Goal: Information Seeking & Learning: Learn about a topic

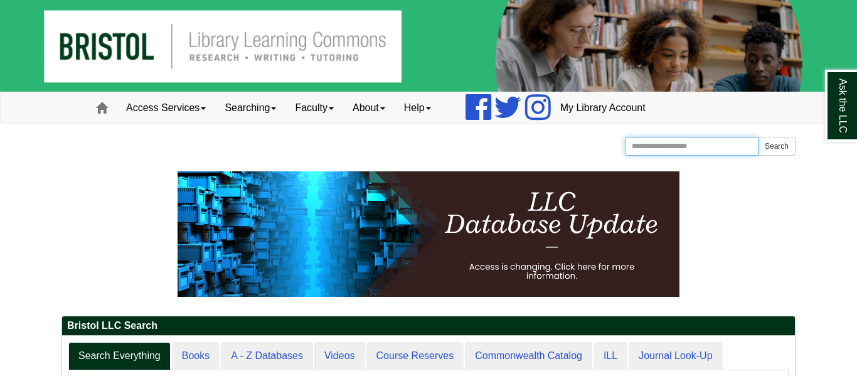
click at [719, 149] on input "Search the Website" at bounding box center [692, 146] width 134 height 19
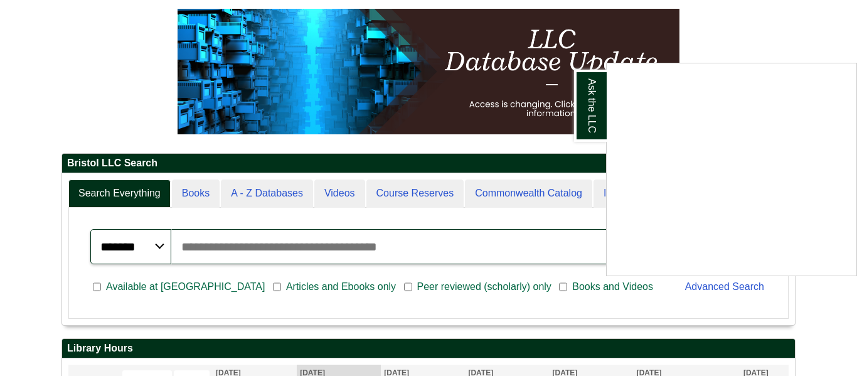
scroll to position [166, 0]
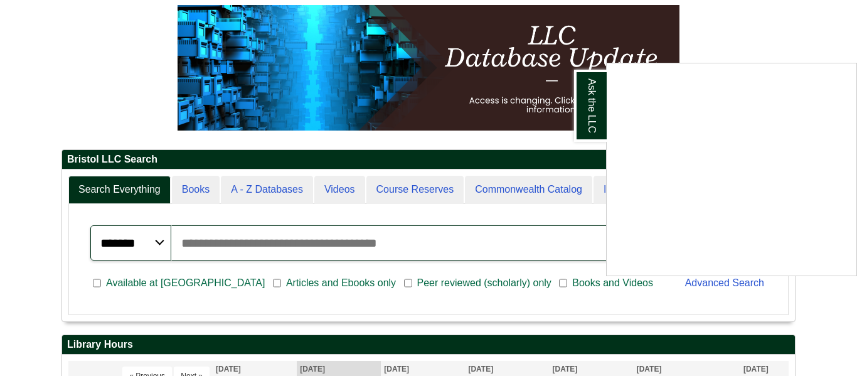
type input "*"
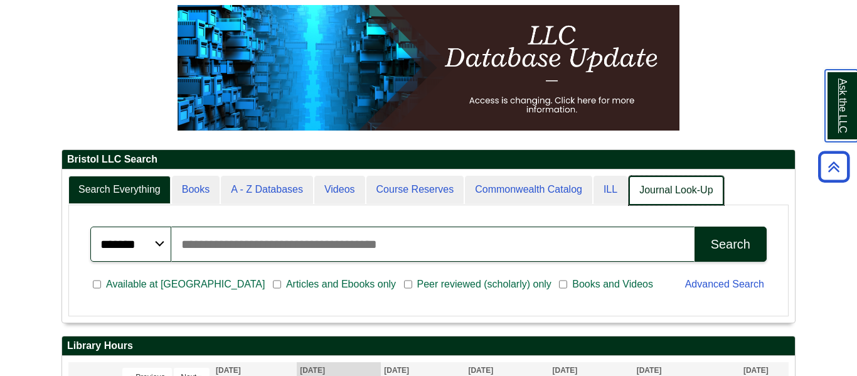
scroll to position [6, 6]
click at [691, 194] on link "Journal Look-Up" at bounding box center [675, 190] width 95 height 29
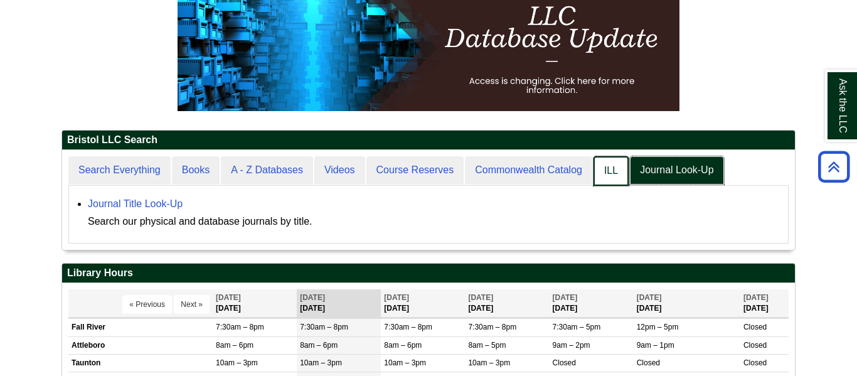
scroll to position [100, 732]
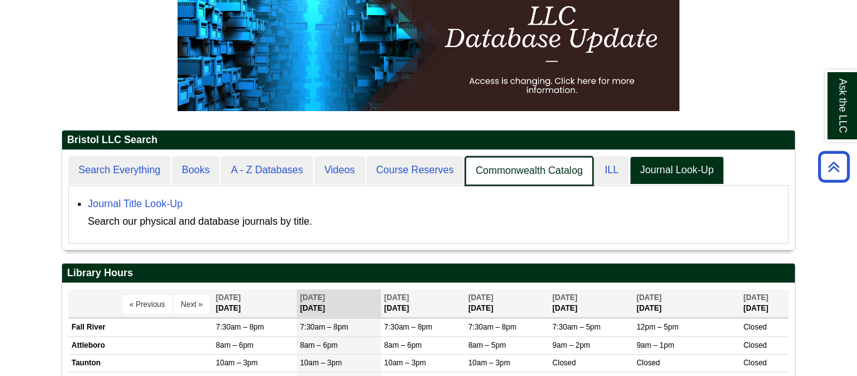
click at [534, 171] on link "Commonwealth Catalog" at bounding box center [529, 170] width 129 height 29
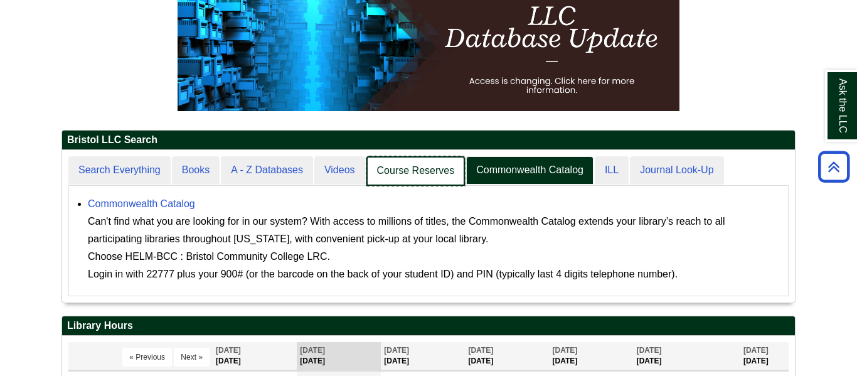
click at [423, 172] on link "Course Reserves" at bounding box center [415, 170] width 99 height 29
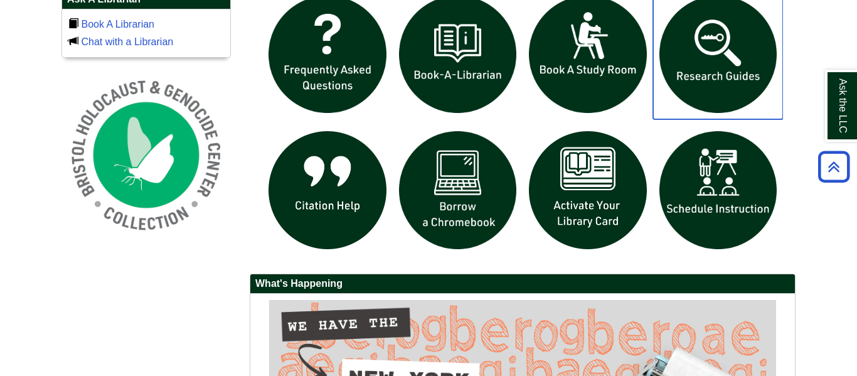
click at [702, 62] on img "slideshow" at bounding box center [718, 54] width 130 height 130
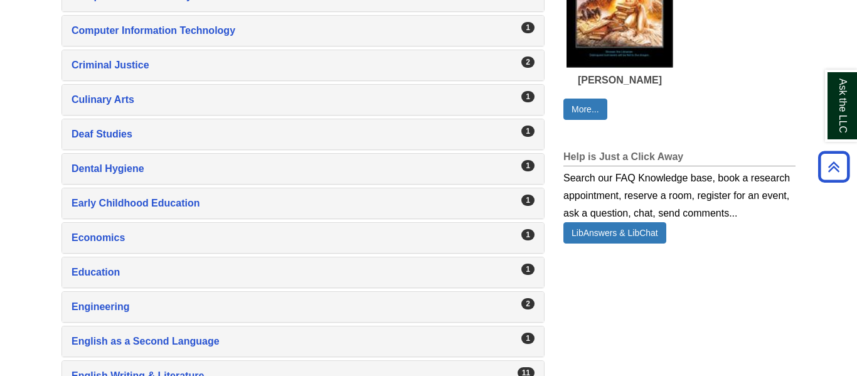
scroll to position [820, 0]
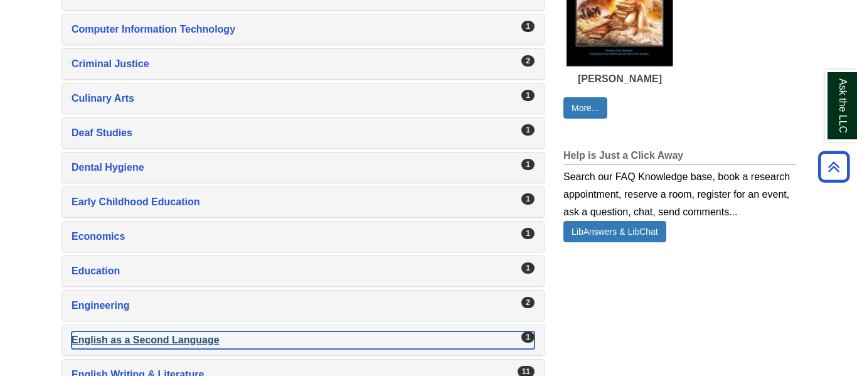
click at [126, 340] on div "English as a Second Language , 1 guides" at bounding box center [302, 340] width 463 height 18
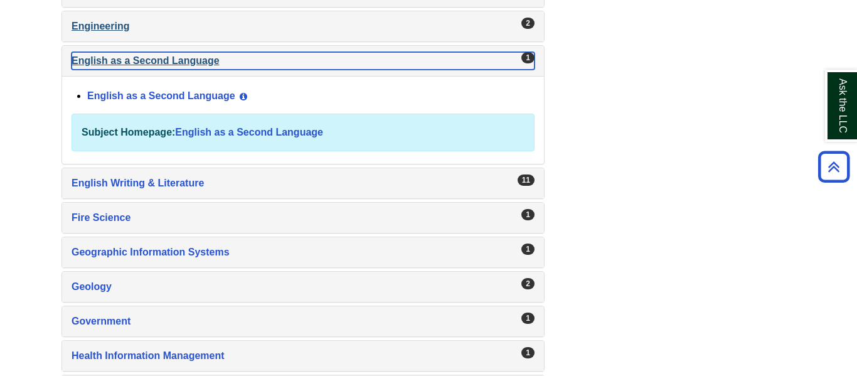
scroll to position [1103, 0]
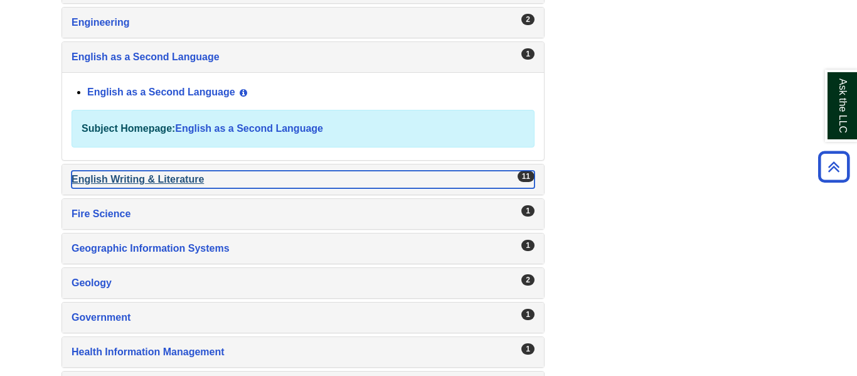
click at [164, 185] on div "English Writing & Literature , 11 guides" at bounding box center [302, 180] width 463 height 18
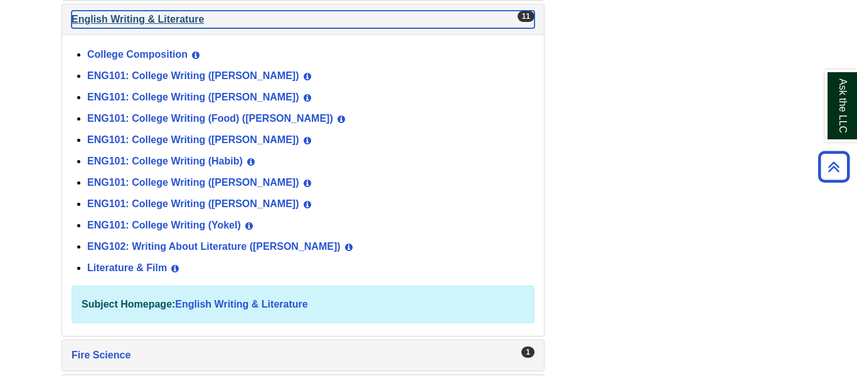
scroll to position [1177, 0]
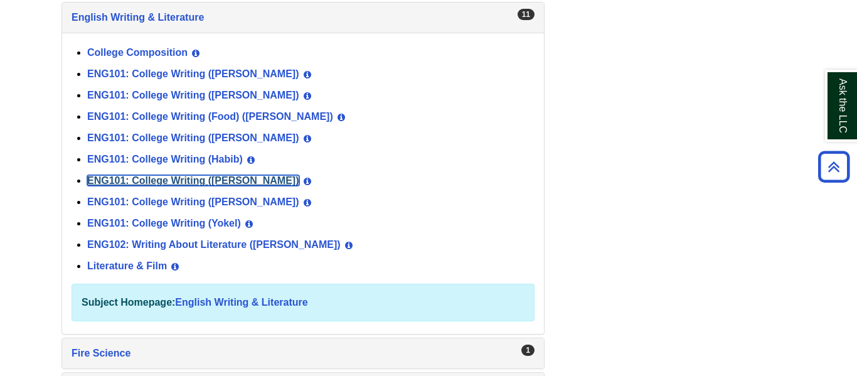
click at [182, 177] on link "ENG101: College Writing ([PERSON_NAME])" at bounding box center [193, 180] width 212 height 11
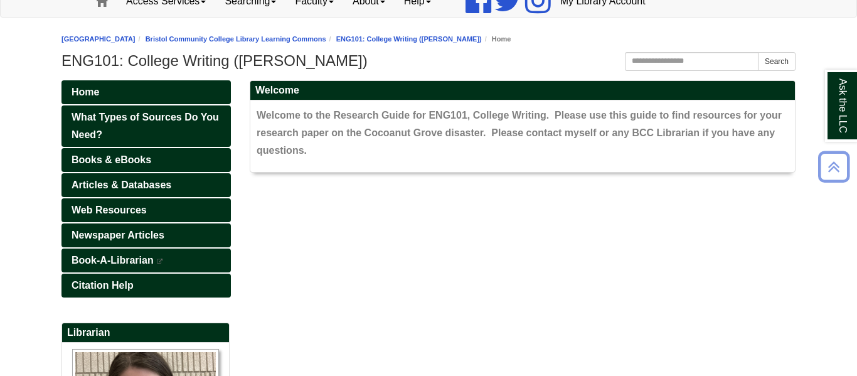
scroll to position [105, 0]
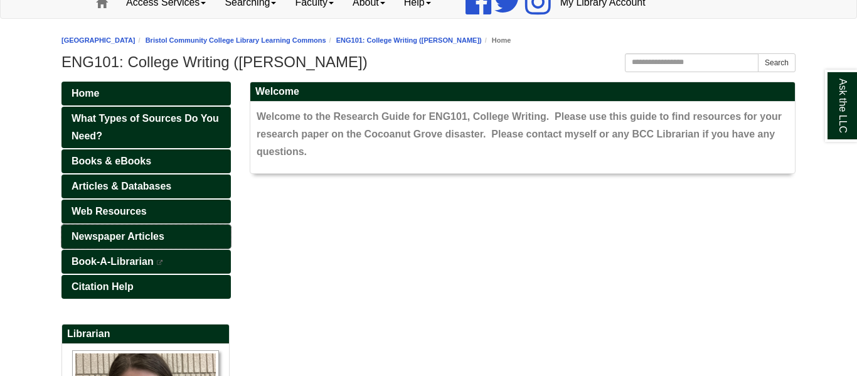
click at [113, 236] on span "Newspaper Articles" at bounding box center [117, 236] width 93 height 11
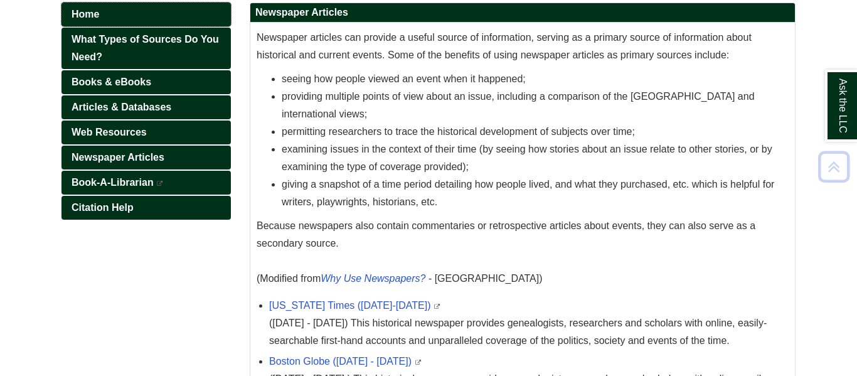
scroll to position [186, 0]
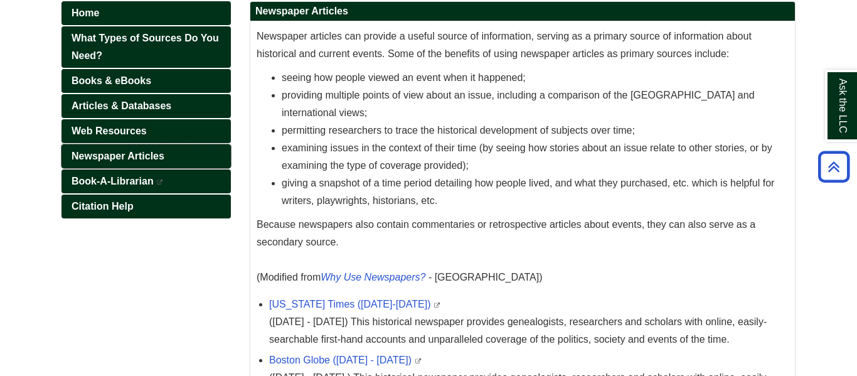
click at [127, 156] on span "Newspaper Articles" at bounding box center [117, 155] width 93 height 11
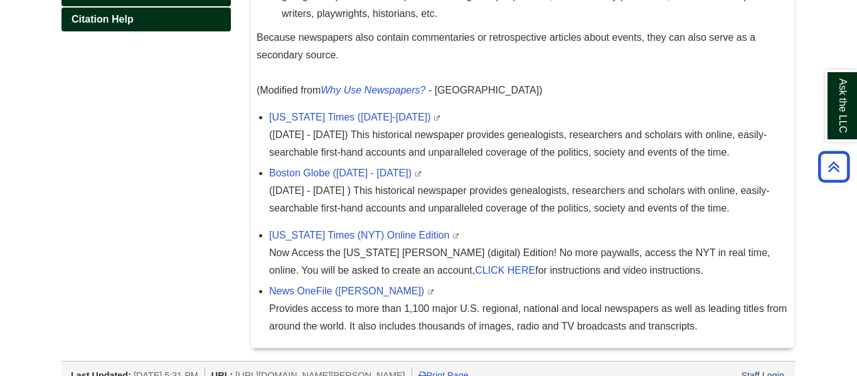
scroll to position [376, 0]
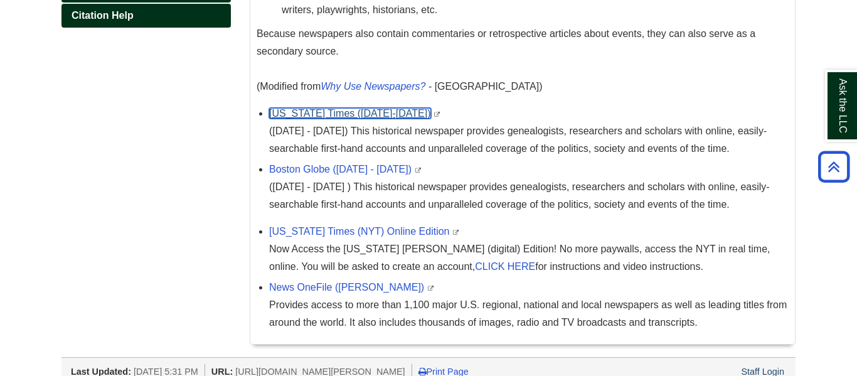
click at [349, 117] on link "[US_STATE] Times ([DATE]-[DATE])" at bounding box center [350, 113] width 162 height 11
